Goal: Find specific page/section: Find specific page/section

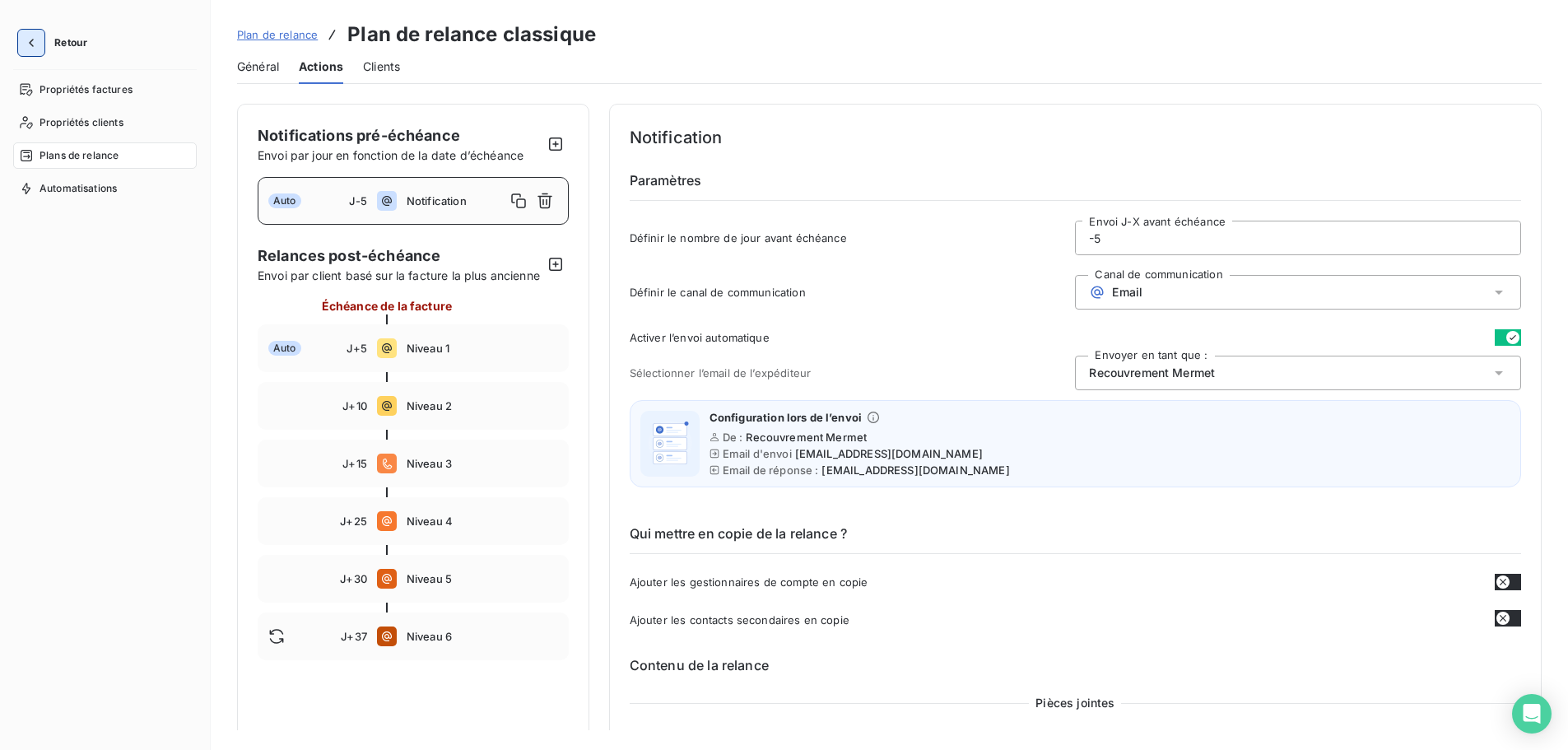
drag, startPoint x: 29, startPoint y: 29, endPoint x: 29, endPoint y: 40, distance: 11.0
click at [29, 29] on div "Retour Propriétés factures Propriétés clients Plans de relance Automatisations" at bounding box center [105, 375] width 211 height 750
click at [29, 40] on icon "button" at bounding box center [31, 42] width 17 height 17
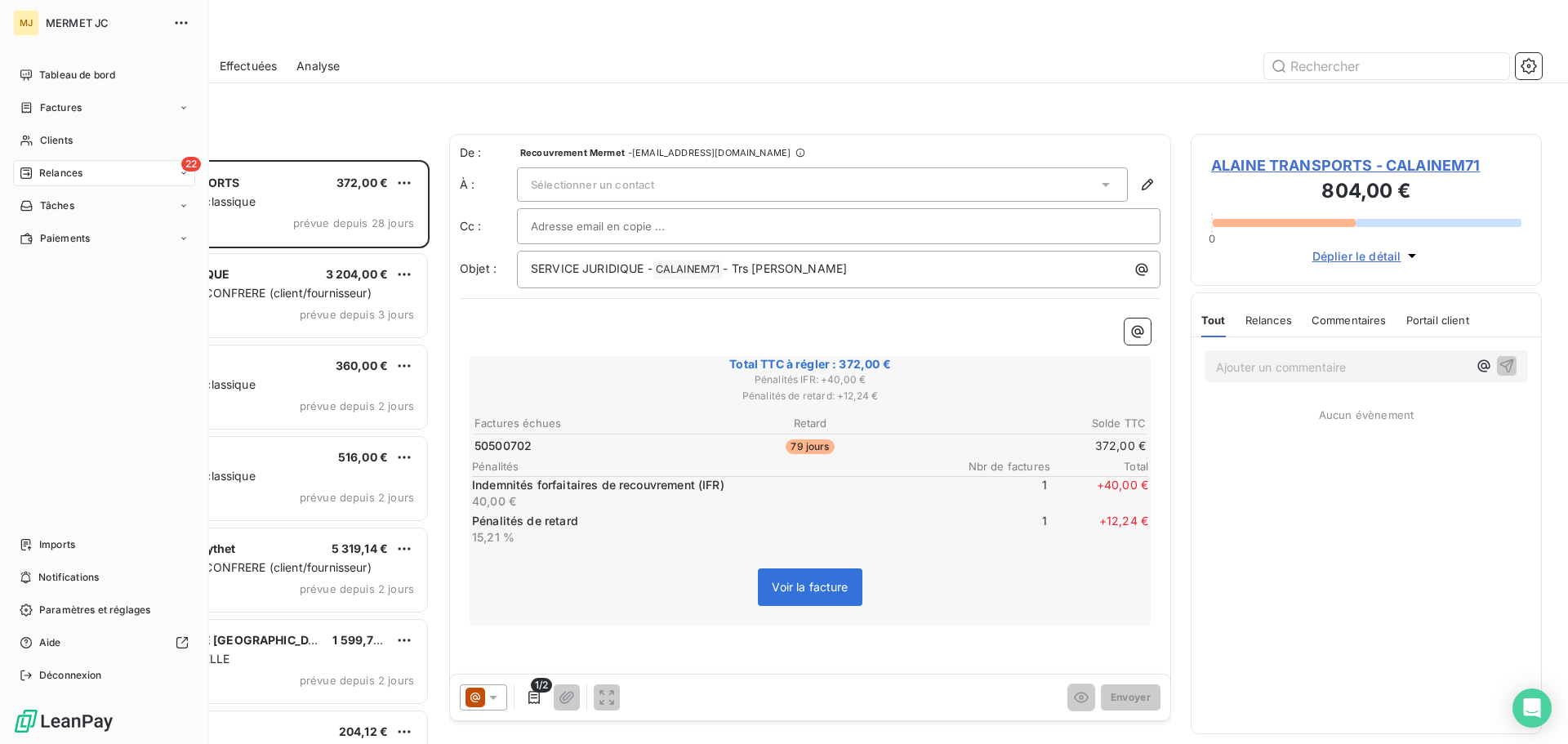
scroll to position [572, 339]
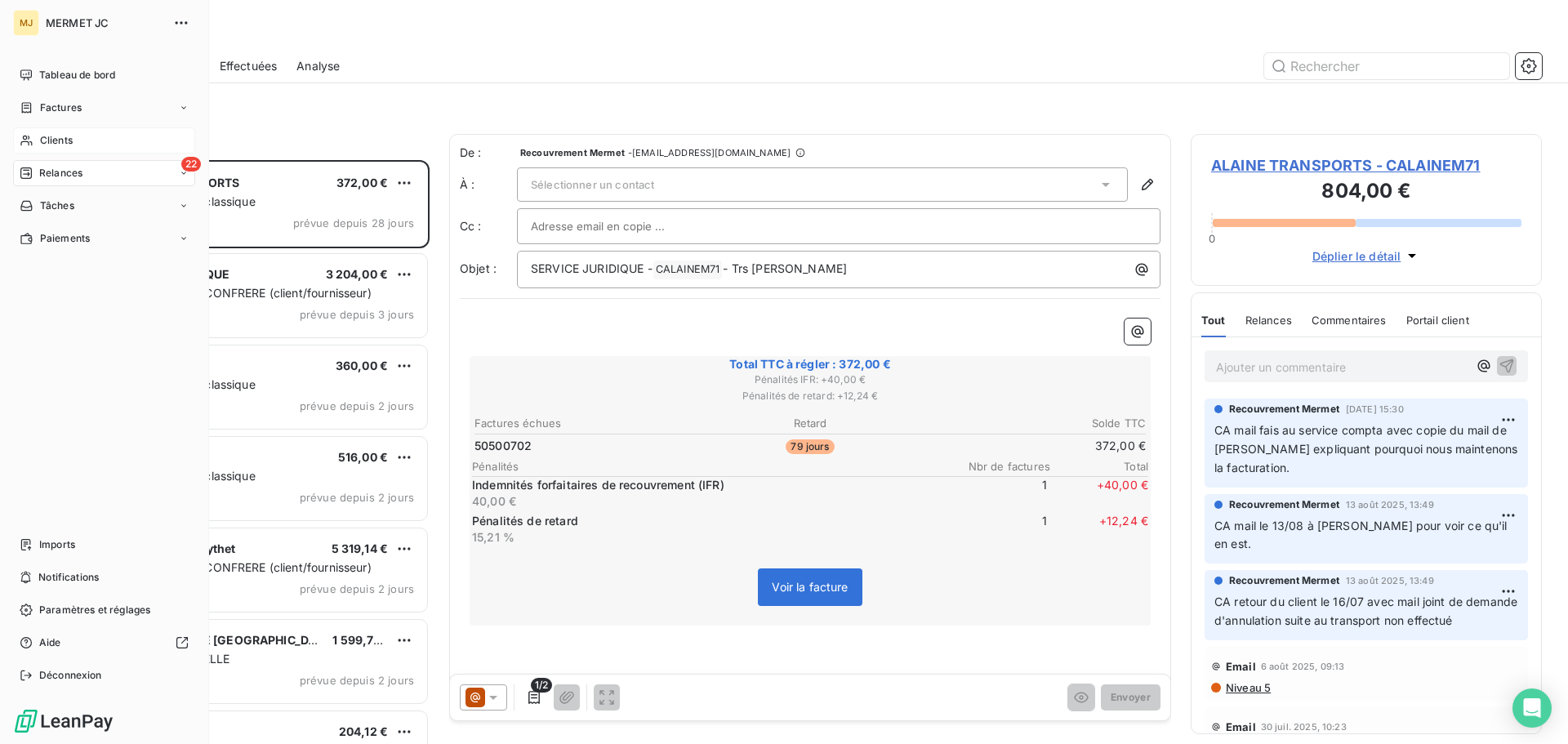
click at [68, 134] on span "Clients" at bounding box center [57, 140] width 33 height 15
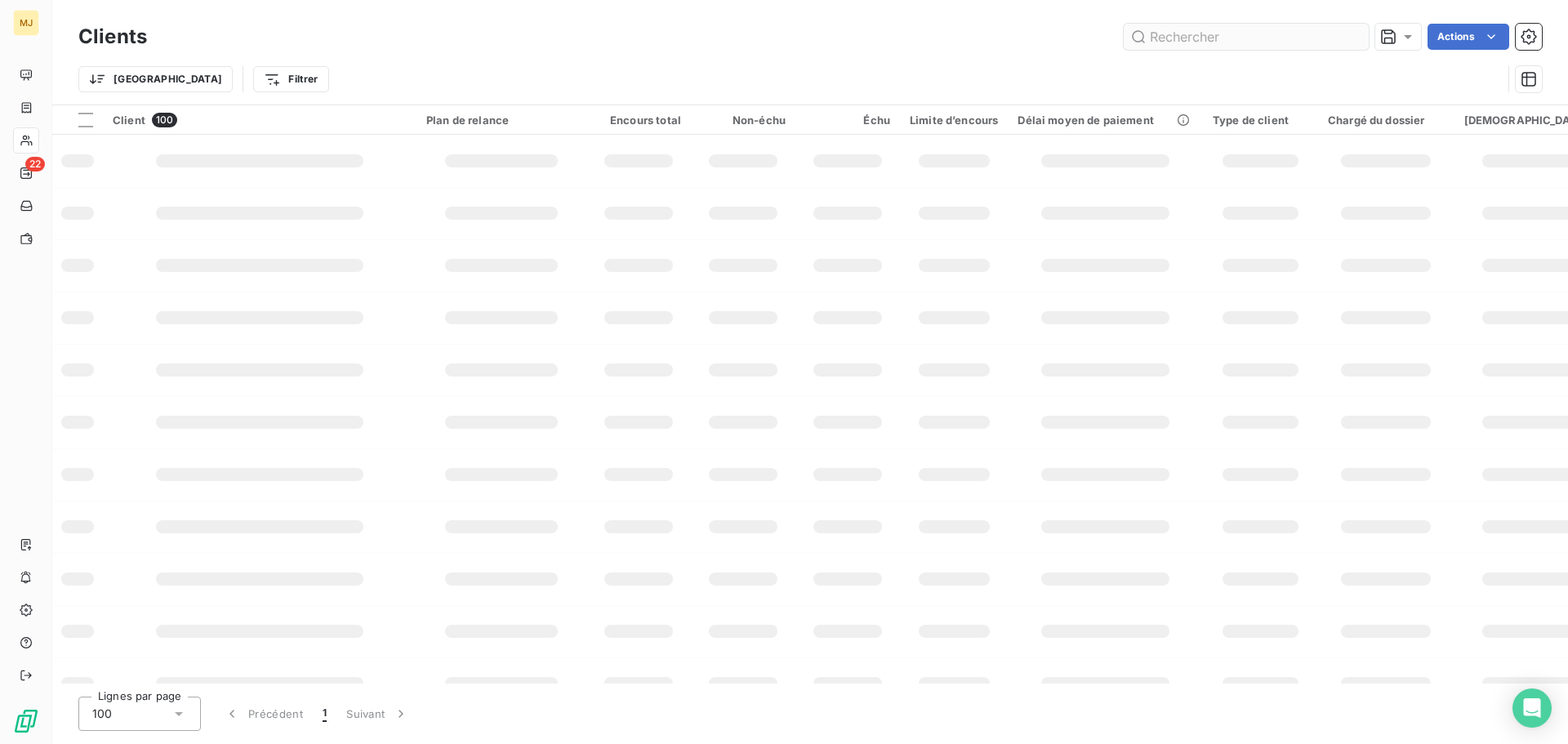
click at [1268, 37] on input "text" at bounding box center [1246, 37] width 245 height 26
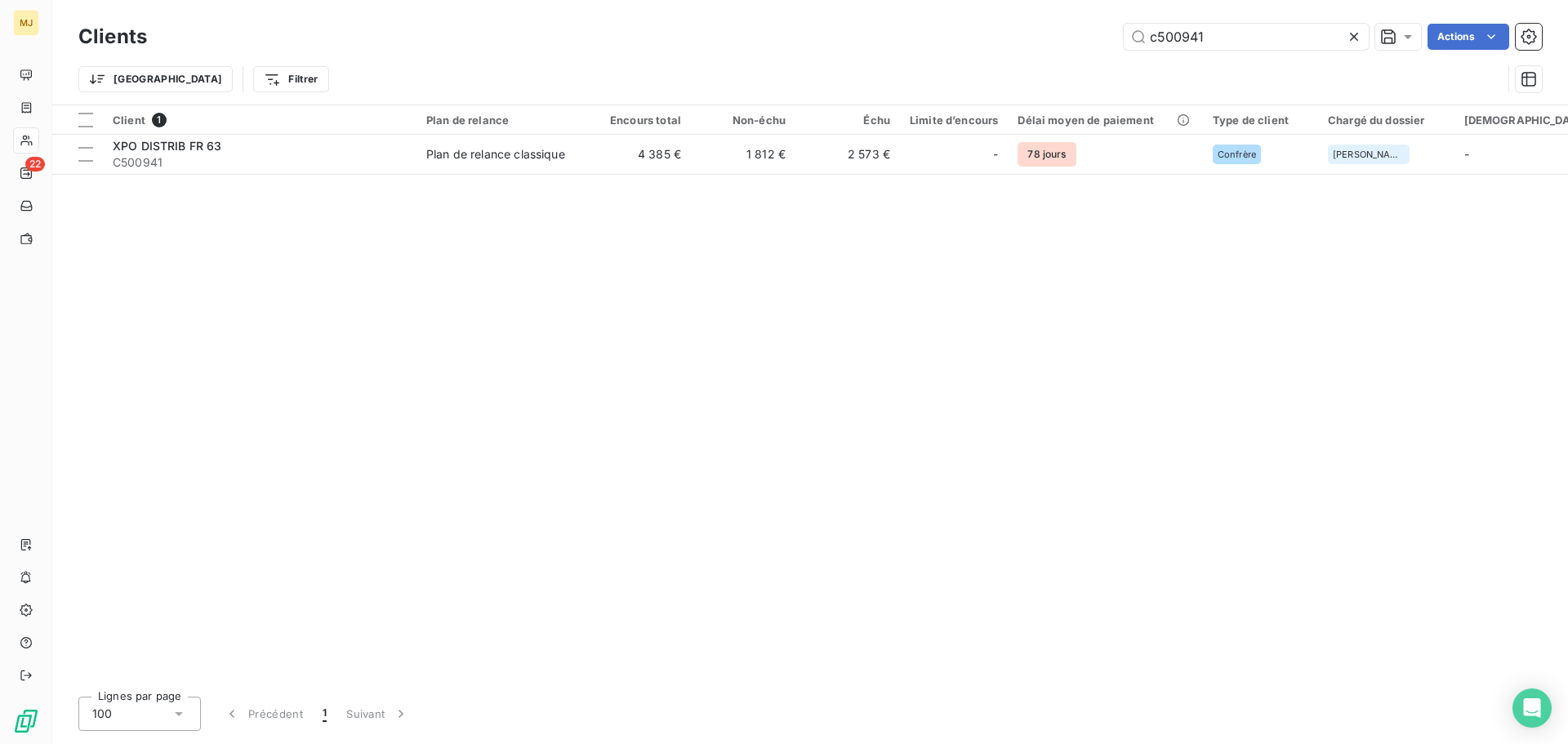
type input "c500941"
click at [162, 156] on span "C500941" at bounding box center [260, 162] width 294 height 17
